Goal: Submit feedback/report problem

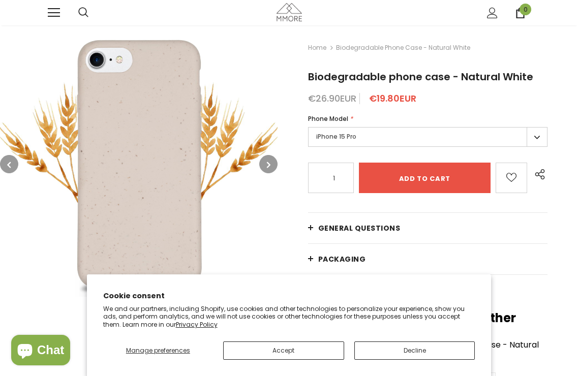
click at [348, 127] on label "iPhone 15 Pro" at bounding box center [427, 137] width 239 height 20
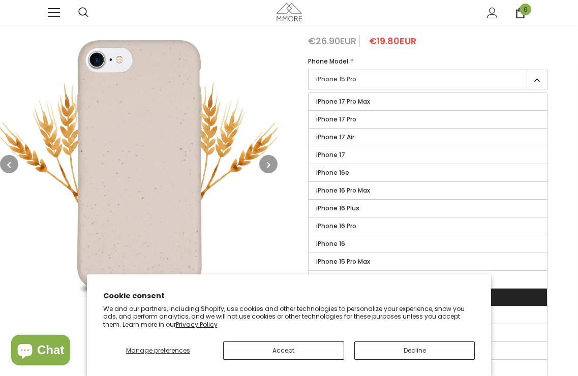
scroll to position [57, 0]
click at [263, 233] on img at bounding box center [139, 164] width 278 height 278
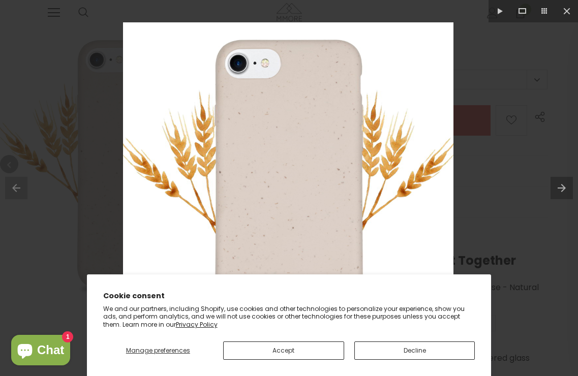
click at [387, 343] on button "Decline" at bounding box center [414, 351] width 121 height 18
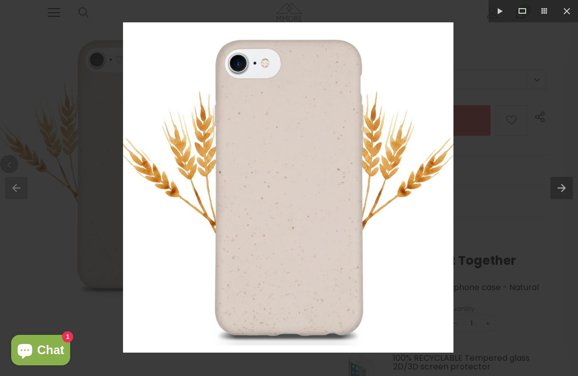
click at [495, 180] on div at bounding box center [289, 188] width 578 height 376
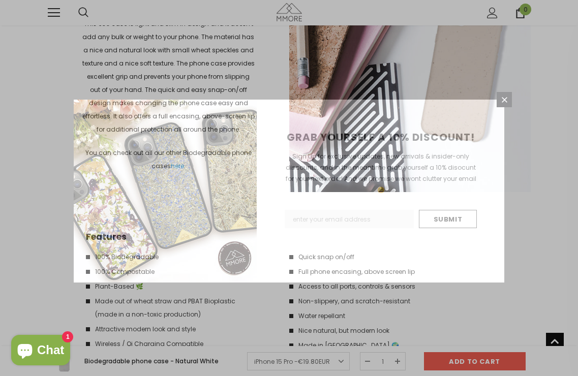
scroll to position [1337, 0]
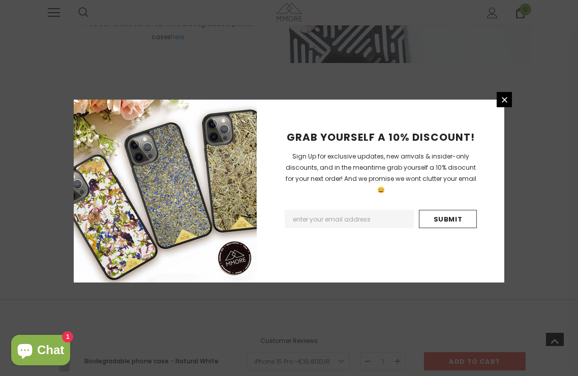
click at [404, 210] on input "Email Address" at bounding box center [349, 219] width 129 height 18
click at [384, 213] on input "Email Address" at bounding box center [349, 219] width 129 height 18
paste input "Weiter ist in der Wohnung ca. alle 10 bis maximal 15 Minuten ein lautes störend…"
type input "Weiter ist in der Wohnung ca. alle 10 bis maximal 15 Minuten ein lautes störend…"
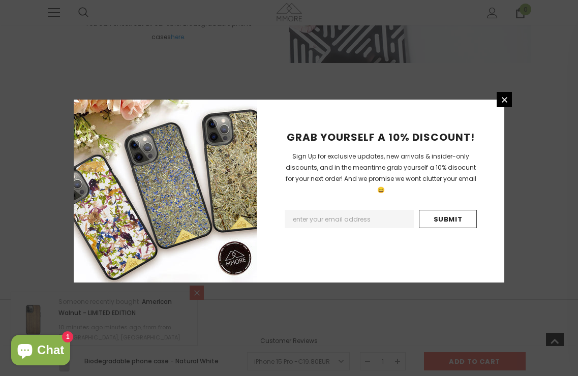
paste input "zimtlsmcxvlytwptly@nespf.com"
type input "zimtlsmcxvlytwptly@nespf.com"
click at [447, 212] on input "Submit" at bounding box center [448, 219] width 58 height 18
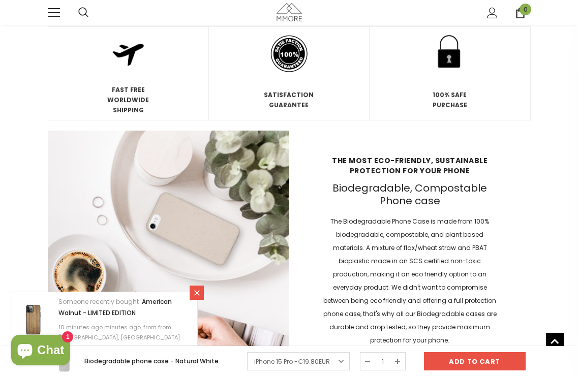
scroll to position [716, 0]
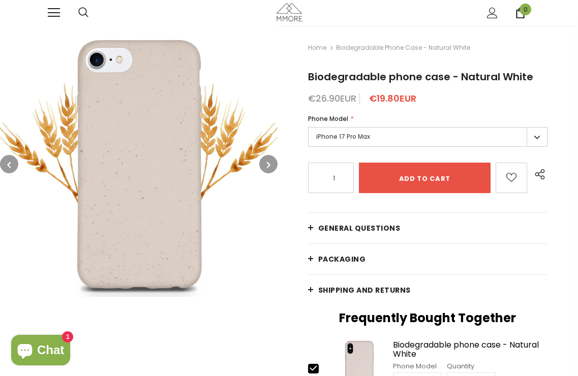
click at [52, 10] on link at bounding box center [54, 13] width 12 height 12
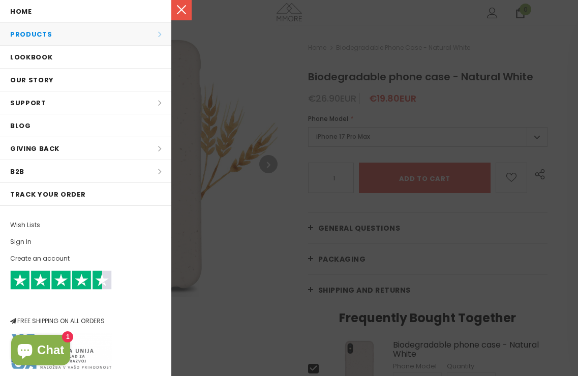
click at [51, 33] on li "Products Products All Products All Collections BUNDLES Organic Collection Wood …" at bounding box center [85, 34] width 171 height 23
click at [68, 28] on li "Products Products All Products All Collections BUNDLES Organic Collection Wood …" at bounding box center [85, 34] width 171 height 23
click at [173, 8] on link at bounding box center [181, 10] width 20 height 20
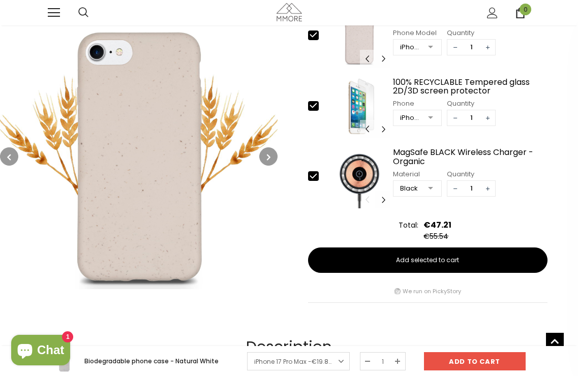
scroll to position [291, 0]
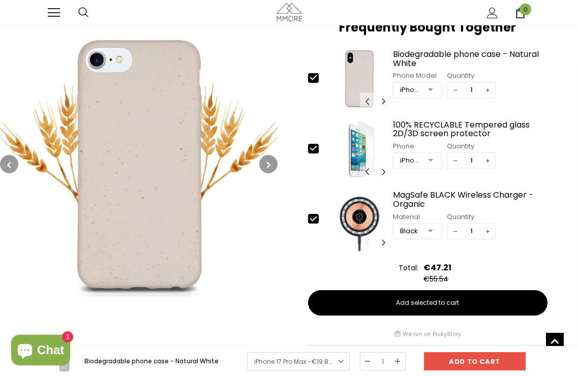
click at [160, 192] on img at bounding box center [139, 164] width 278 height 278
